Goal: Communication & Community: Answer question/provide support

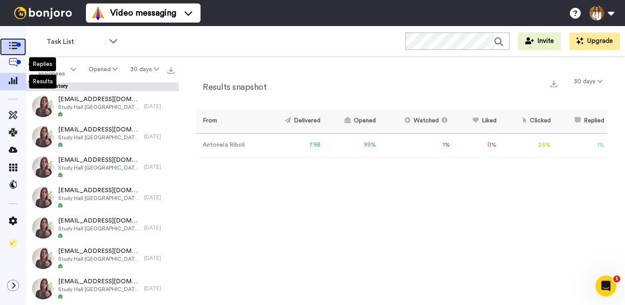
click at [16, 48] on icon at bounding box center [13, 45] width 9 height 7
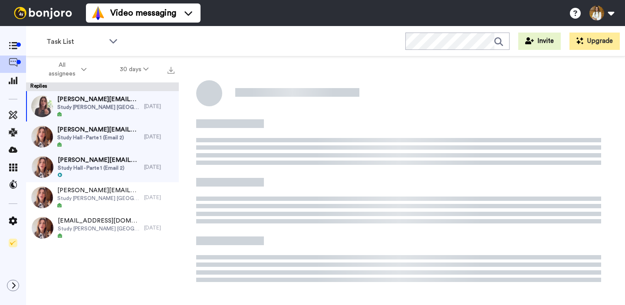
scroll to position [30, 0]
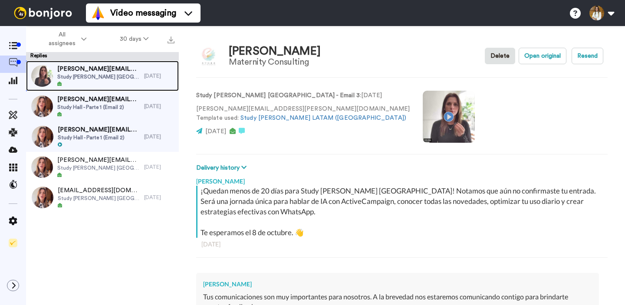
click at [127, 71] on span "[PERSON_NAME][EMAIL_ADDRESS][PERSON_NAME][DOMAIN_NAME]" at bounding box center [98, 69] width 83 height 9
type textarea "x"
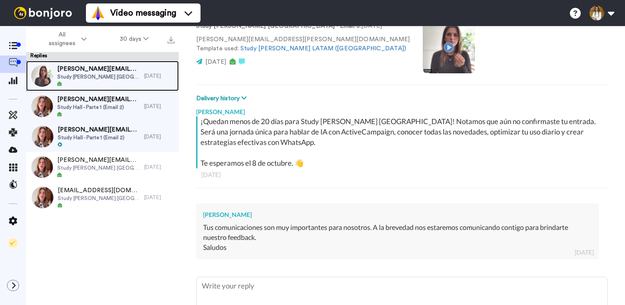
scroll to position [0, 0]
